Goal: Task Accomplishment & Management: Manage account settings

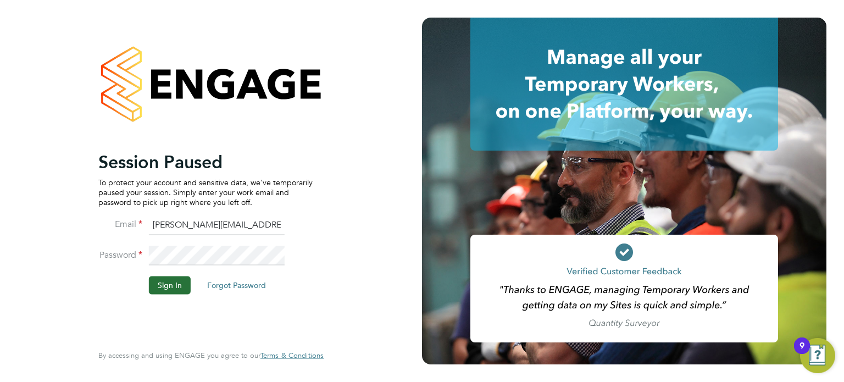
click at [167, 294] on li "Sign In Forgot Password" at bounding box center [205, 290] width 214 height 29
click at [166, 289] on button "Sign In" at bounding box center [170, 285] width 42 height 18
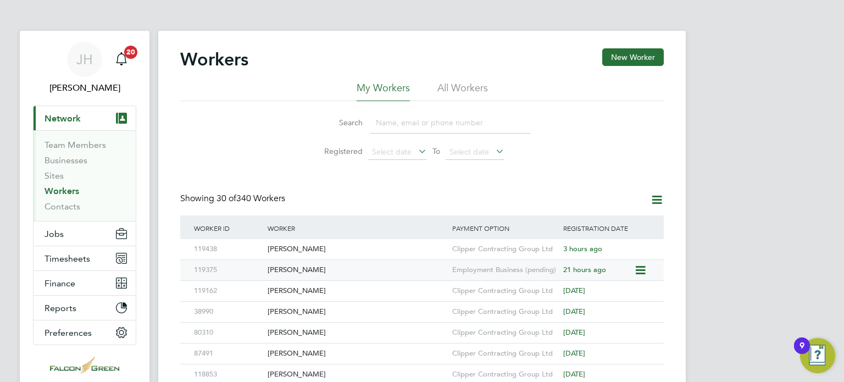
click at [303, 271] on div "[PERSON_NAME]" at bounding box center [357, 270] width 185 height 20
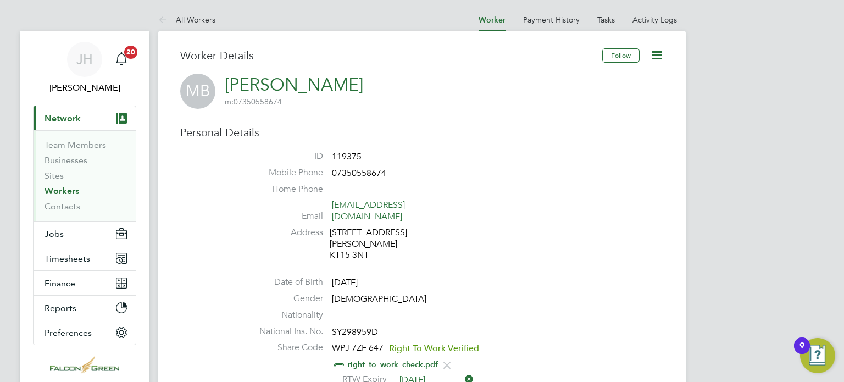
click at [634, 165] on li "ID 119375" at bounding box center [454, 159] width 417 height 16
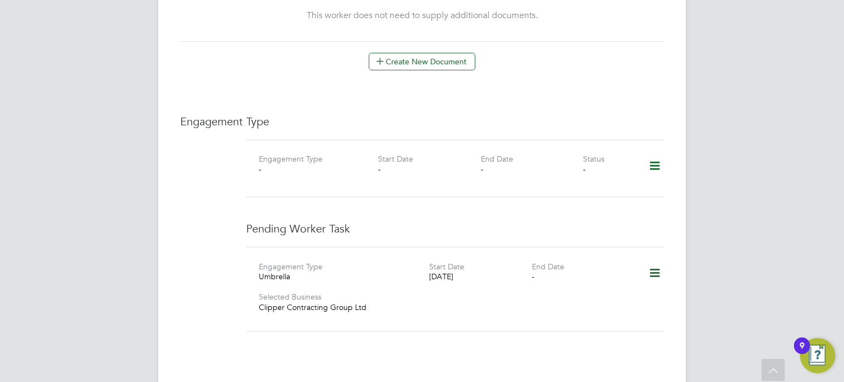
scroll to position [725, 0]
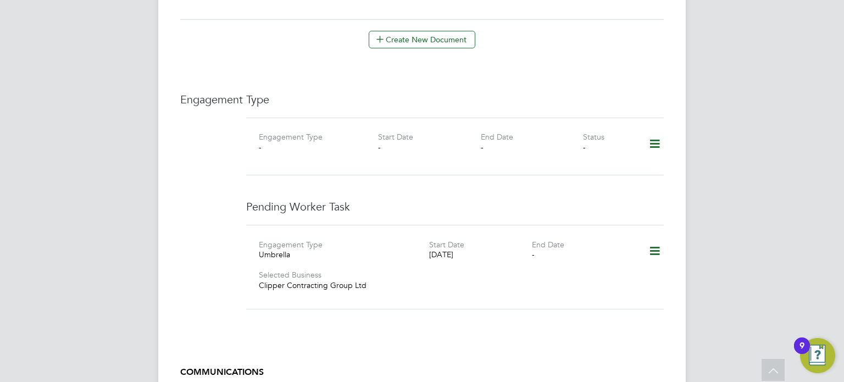
click at [657, 131] on icon at bounding box center [654, 143] width 19 height 25
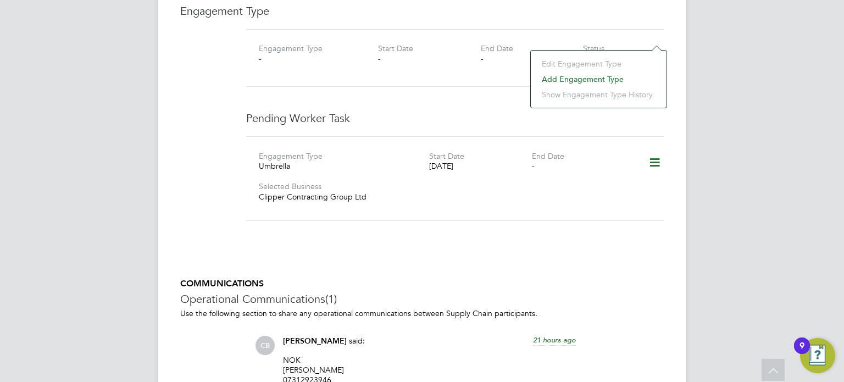
scroll to position [813, 0]
click at [653, 151] on icon at bounding box center [654, 163] width 19 height 25
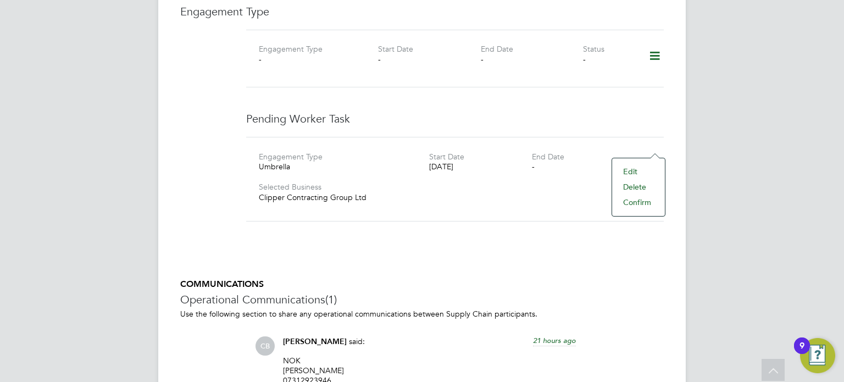
click at [632, 174] on li "Edit" at bounding box center [638, 171] width 42 height 15
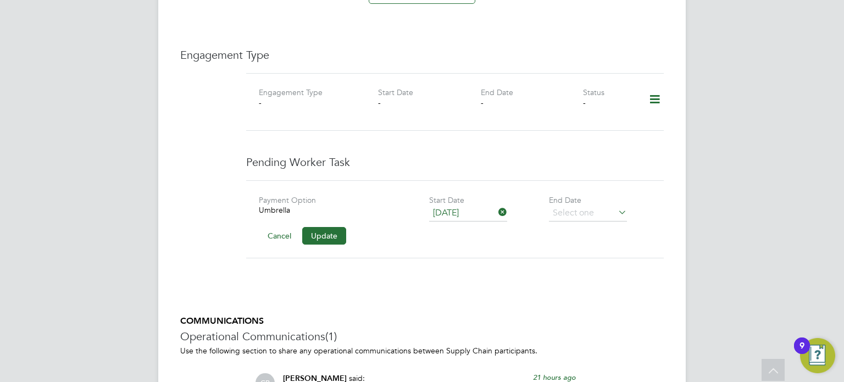
scroll to position [769, 0]
click at [273, 227] on button "Cancel" at bounding box center [279, 236] width 41 height 18
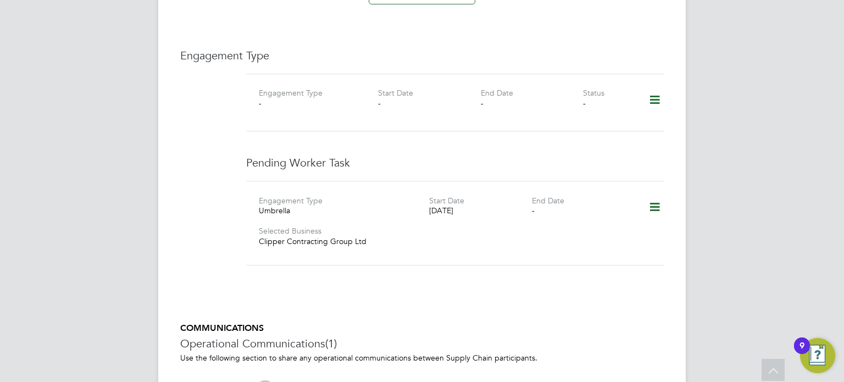
click at [653, 194] on icon at bounding box center [654, 206] width 19 height 25
click at [630, 231] on li "Delete" at bounding box center [638, 230] width 42 height 15
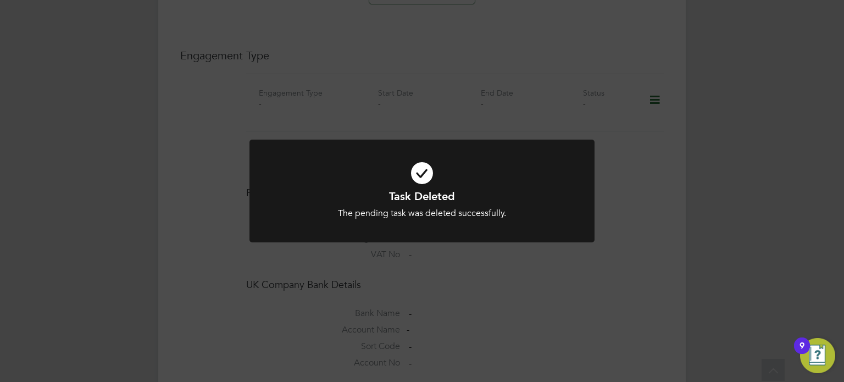
click at [591, 133] on div "Task Deleted The pending task was deleted successfully. Cancel Okay" at bounding box center [422, 191] width 844 height 382
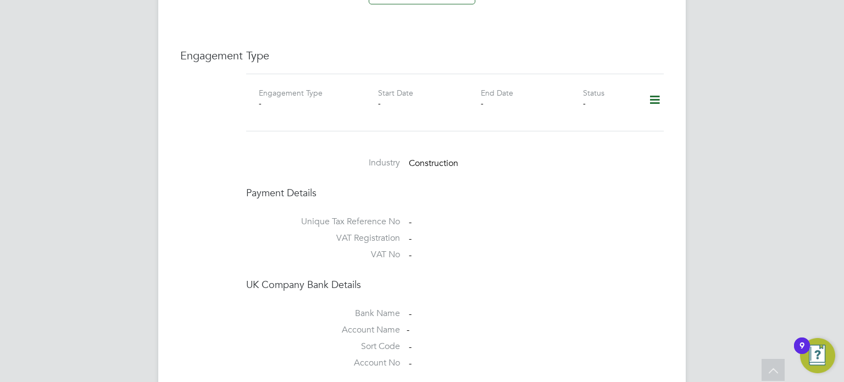
click at [654, 87] on icon at bounding box center [654, 99] width 19 height 25
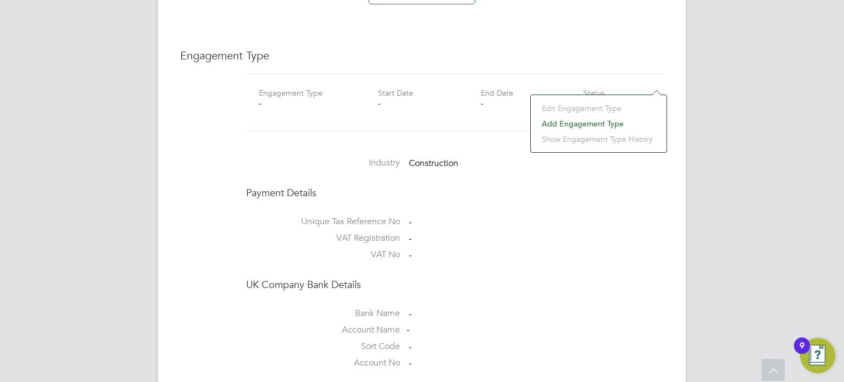
click at [585, 121] on li "Add Engagement Type" at bounding box center [598, 123] width 125 height 15
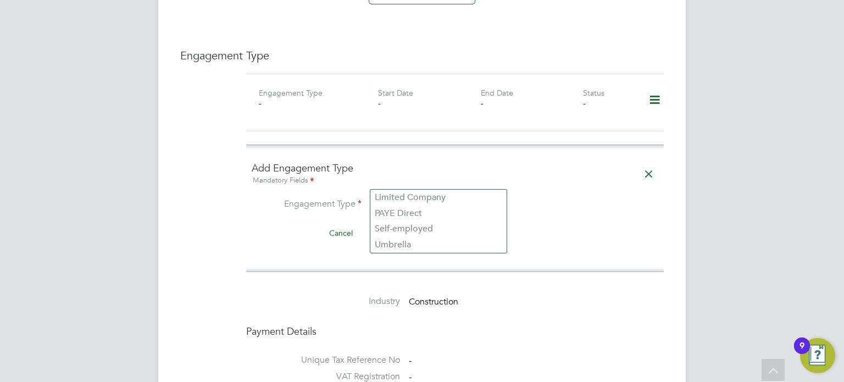
click at [372, 198] on input at bounding box center [438, 205] width 136 height 15
click at [389, 241] on li "Umbrella" at bounding box center [438, 245] width 136 height 16
type input "Umbrella"
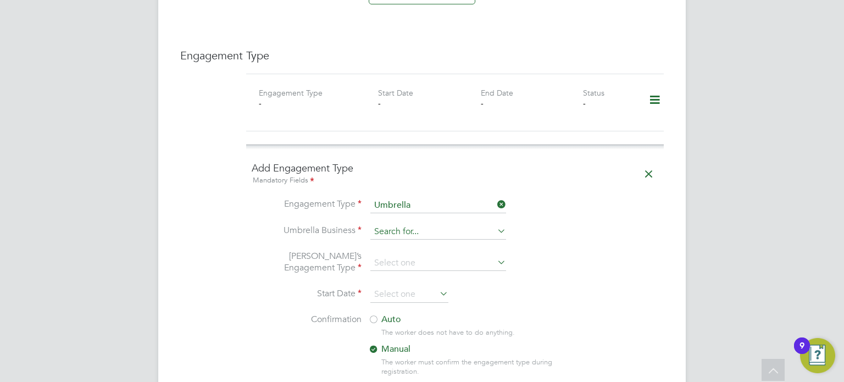
click at [392, 224] on input at bounding box center [438, 231] width 136 height 15
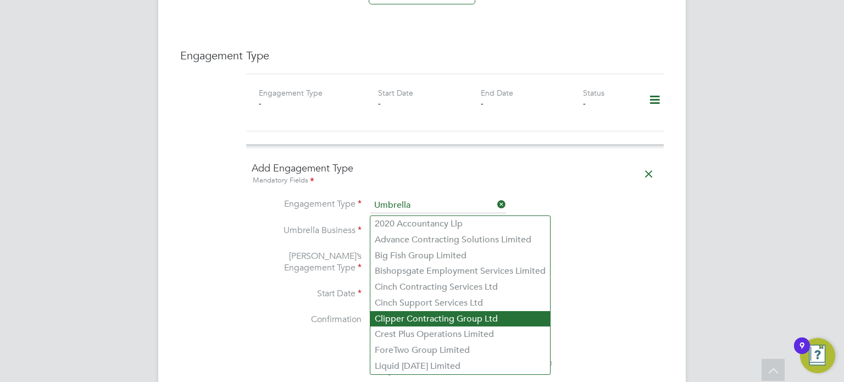
click at [391, 320] on li "Clipper Contracting Group Ltd" at bounding box center [460, 319] width 180 height 16
type input "Clipper Contracting Group Ltd"
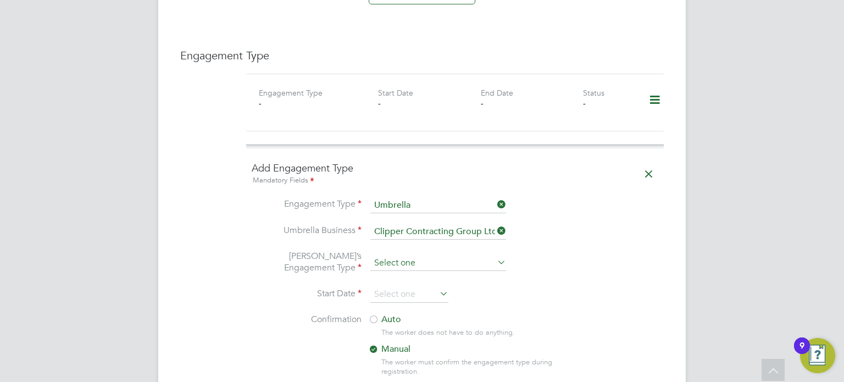
click at [391, 247] on div "All Workers Worker Payment History Tasks Activity Logs Worker Payment History T…" at bounding box center [421, 135] width 527 height 1791
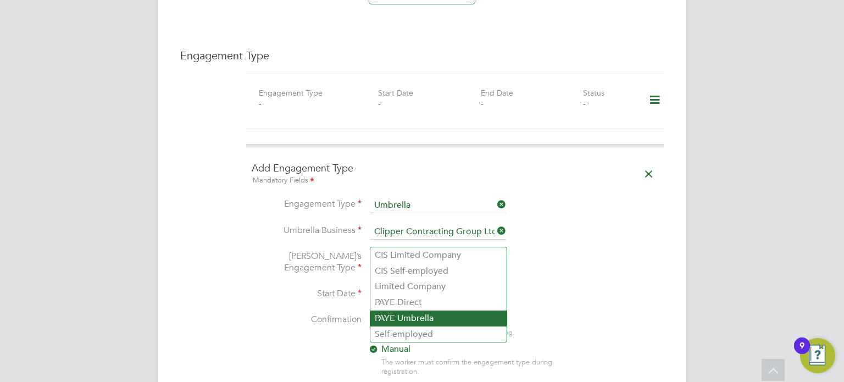
click at [388, 319] on li "PAYE Umbrella" at bounding box center [438, 318] width 136 height 16
type input "PAYE Umbrella"
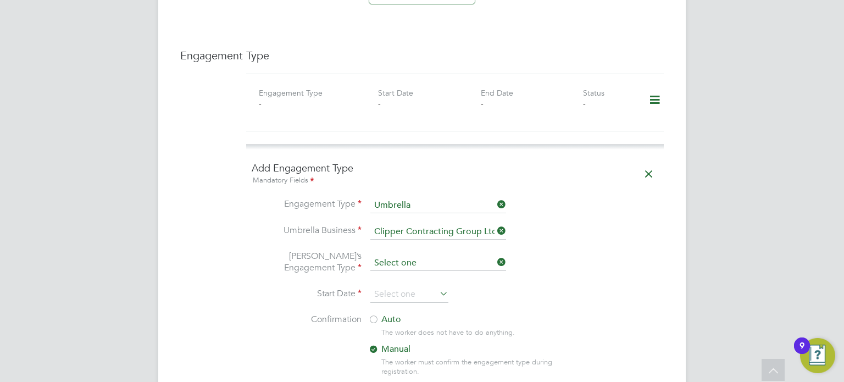
click at [405, 255] on input at bounding box center [438, 262] width 136 height 15
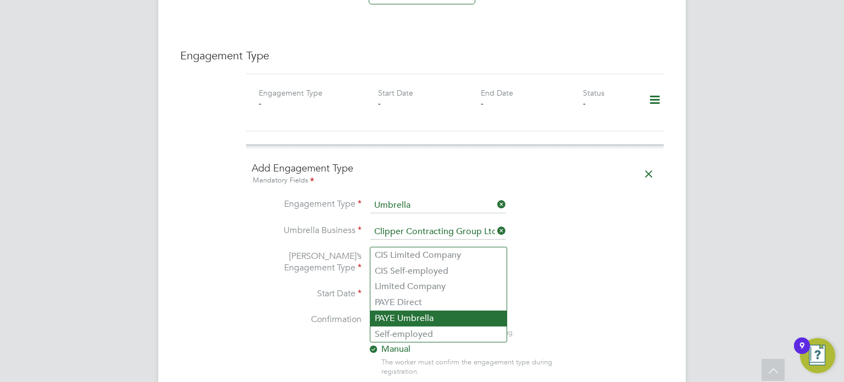
click at [390, 320] on li "PAYE Umbrella" at bounding box center [438, 318] width 136 height 16
type input "PAYE Umbrella"
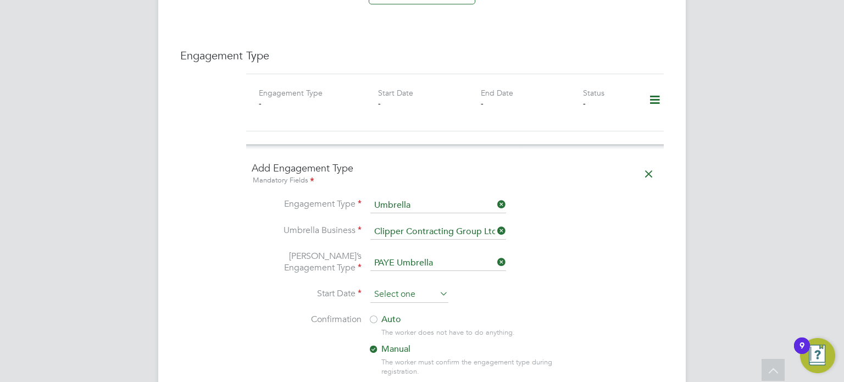
click at [388, 286] on input at bounding box center [409, 294] width 78 height 16
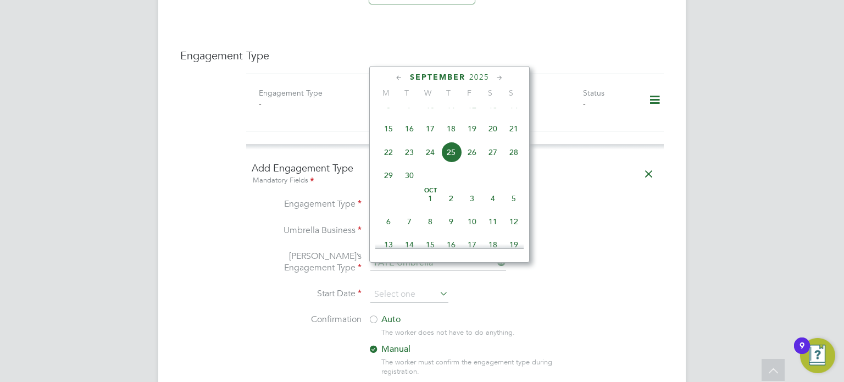
click at [436, 155] on span "24" at bounding box center [430, 152] width 21 height 21
type input "24 Sep 2025"
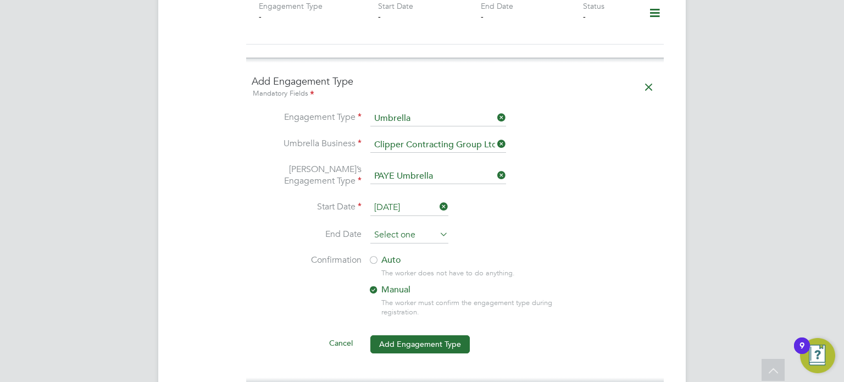
scroll to position [857, 0]
click at [398, 226] on input at bounding box center [409, 234] width 78 height 16
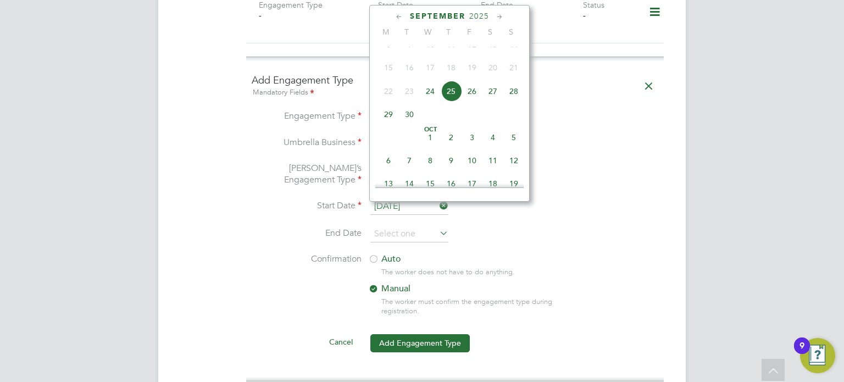
click at [502, 14] on icon at bounding box center [499, 17] width 10 height 12
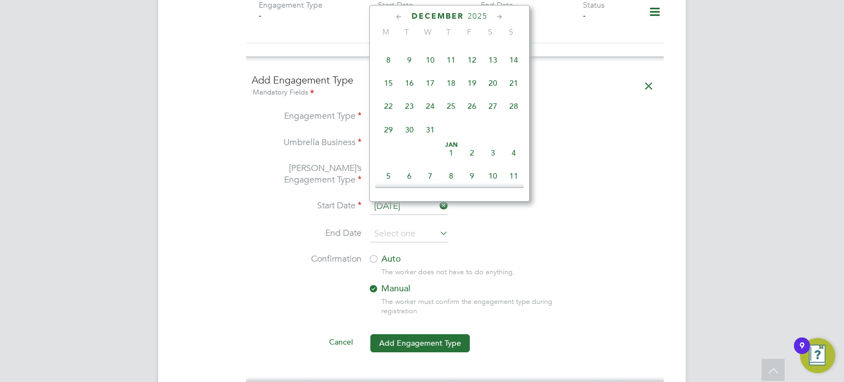
click at [432, 140] on span "31" at bounding box center [430, 129] width 21 height 21
type input "31 Dec 2025"
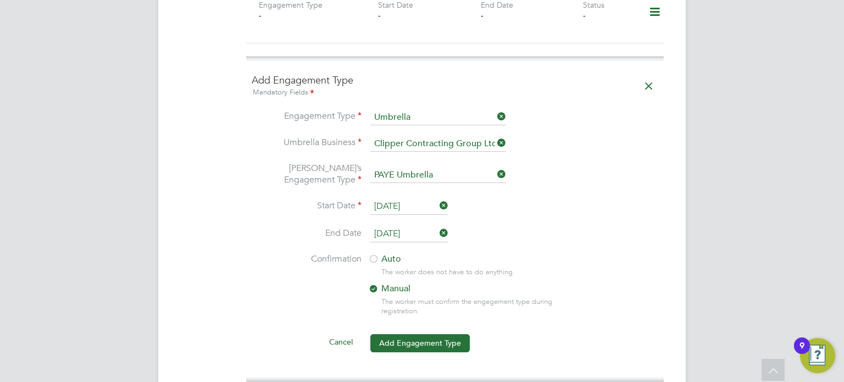
click at [376, 254] on div at bounding box center [373, 259] width 11 height 11
click at [270, 274] on li "Confirmation Auto The worker does not have to do anything. Manual The worker mu…" at bounding box center [455, 293] width 407 height 80
click at [415, 334] on button "Add Engagement Type" at bounding box center [419, 343] width 99 height 18
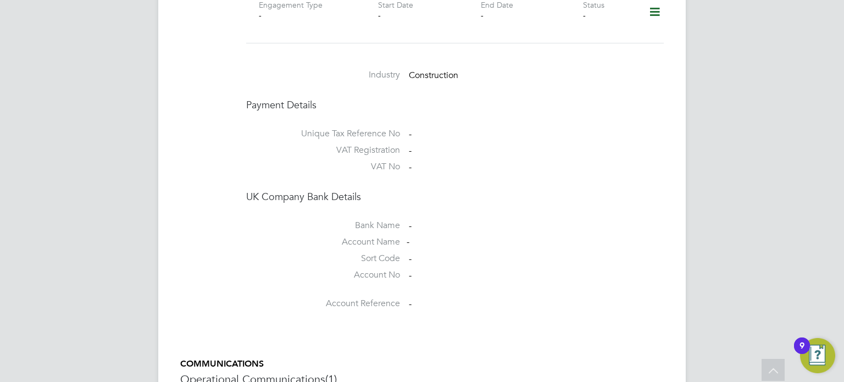
click at [625, 220] on li "Bank Name -" at bounding box center [454, 228] width 417 height 16
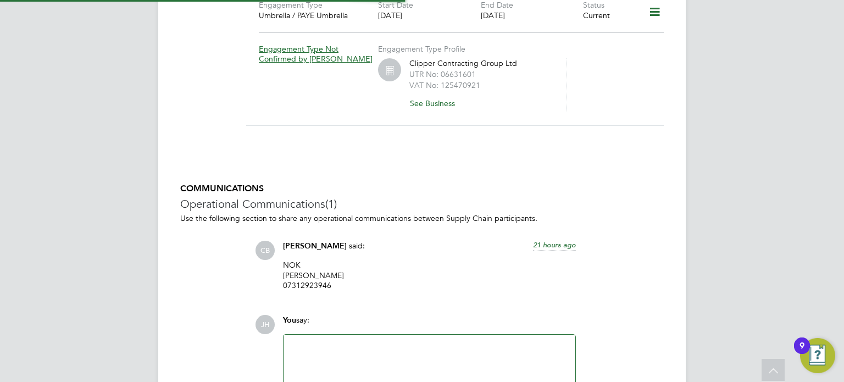
scroll to position [831, 0]
